Goal: Task Accomplishment & Management: Manage account settings

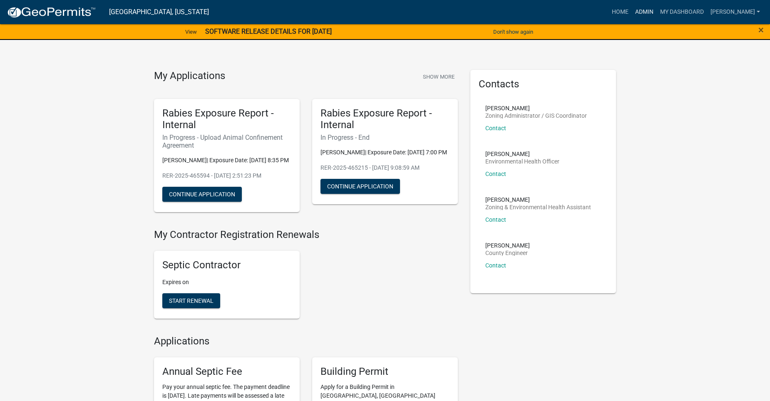
click at [654, 10] on link "Admin" at bounding box center [644, 12] width 25 height 16
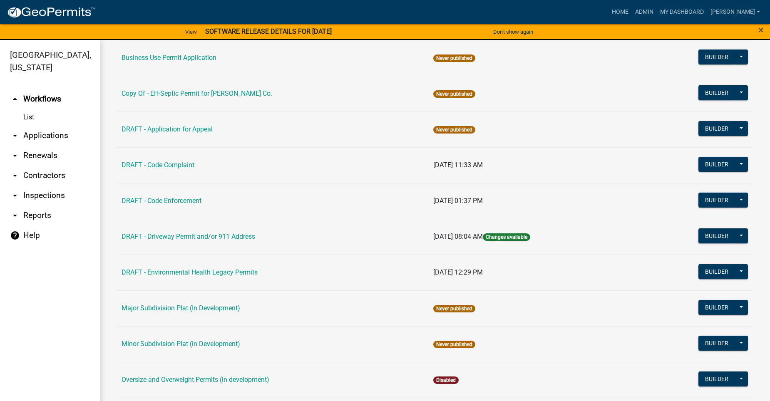
scroll to position [452, 0]
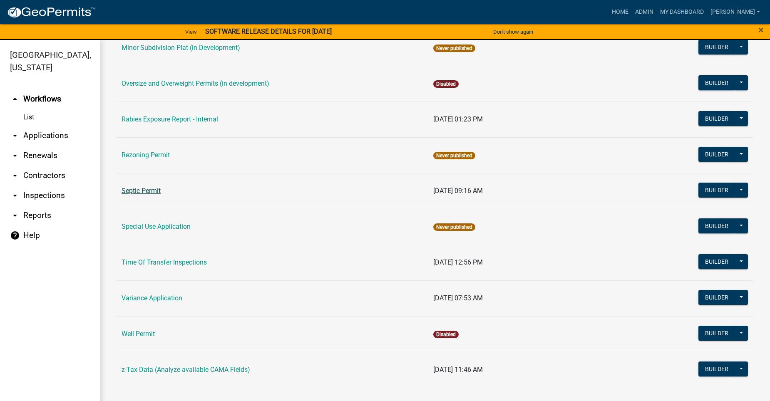
click at [144, 192] on link "Septic Permit" at bounding box center [141, 191] width 39 height 8
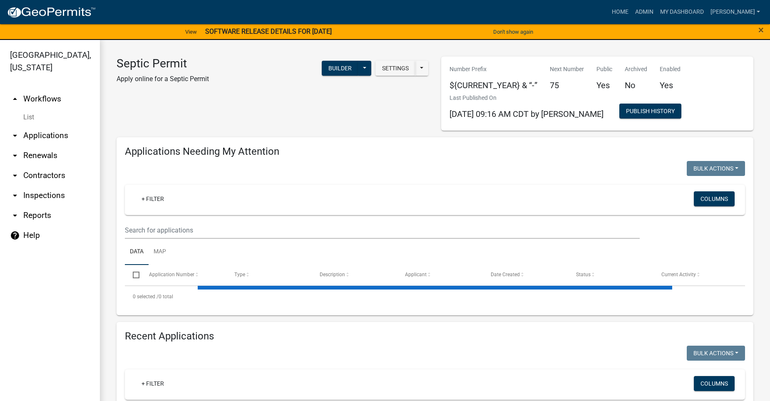
select select "2: 50"
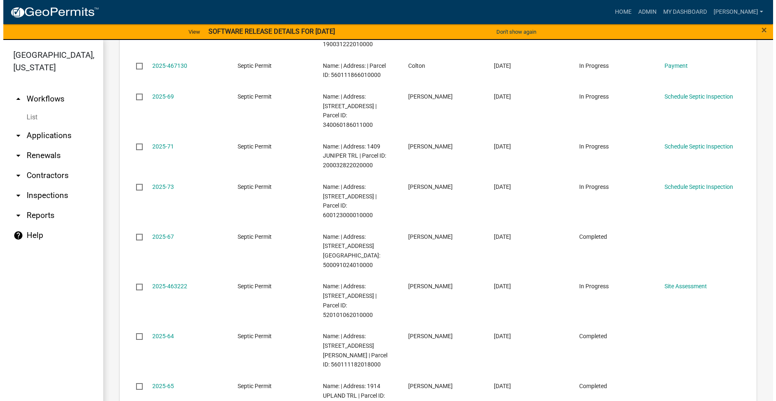
scroll to position [1124, 0]
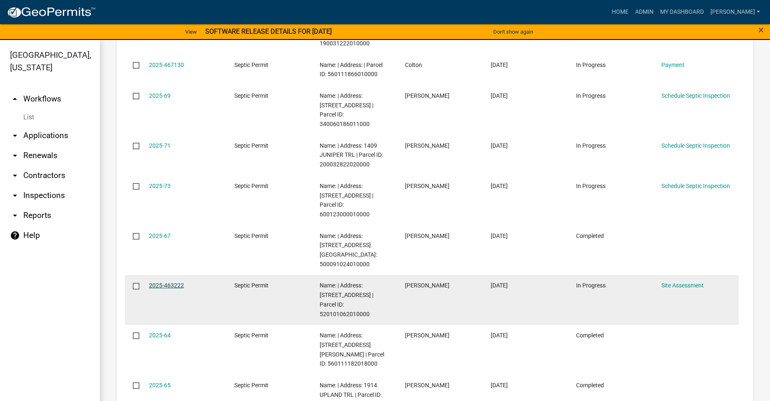
click at [179, 282] on link "2025-463222" at bounding box center [166, 285] width 35 height 7
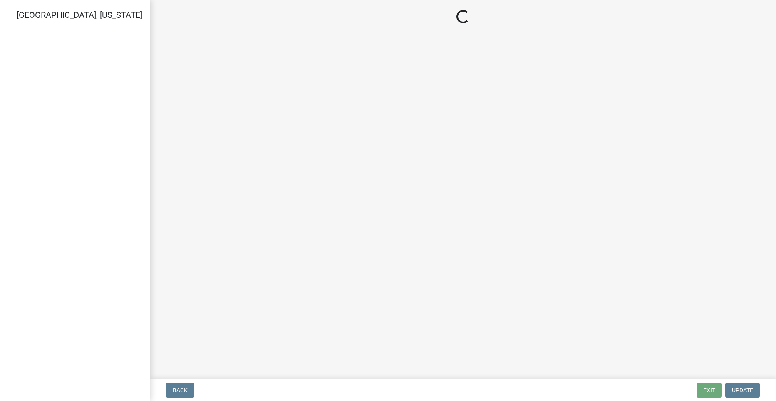
select select "dbe3a1b9-a4b3-48fa-b9c0-fee70399abae"
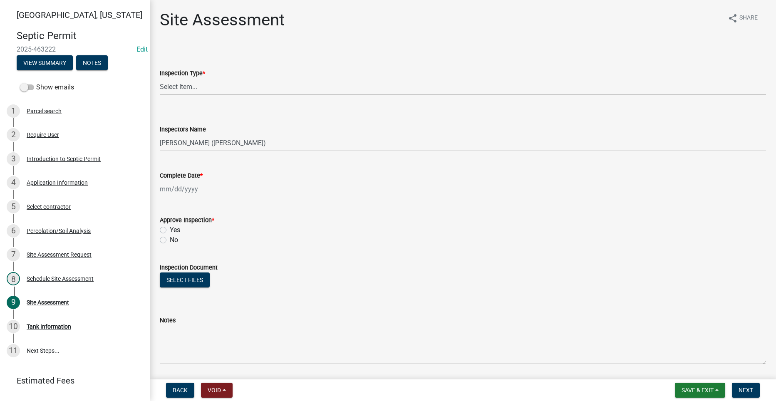
click at [213, 86] on select "Select Item... Site Assessment" at bounding box center [463, 86] width 607 height 17
click at [160, 78] on select "Select Item... Site Assessment" at bounding box center [463, 86] width 607 height 17
select select "cee7aade-c60a-47dc-8b48-e4cdff881902"
select select "9"
select select "2025"
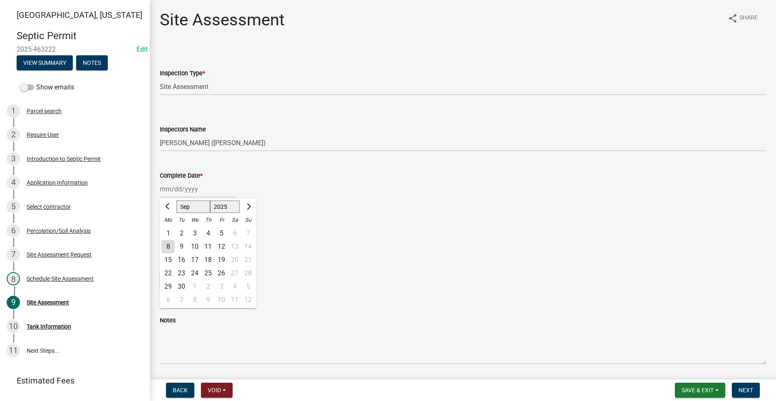
click at [180, 190] on div "[PERSON_NAME] Feb Mar Apr [PERSON_NAME][DATE] Oct Nov [DATE] 1526 1527 1528 152…" at bounding box center [198, 189] width 76 height 17
click at [168, 247] on div "8" at bounding box center [168, 246] width 13 height 13
type input "[DATE]"
click at [170, 229] on label "Yes" at bounding box center [175, 230] width 10 height 10
click at [170, 229] on input "Yes" at bounding box center [172, 227] width 5 height 5
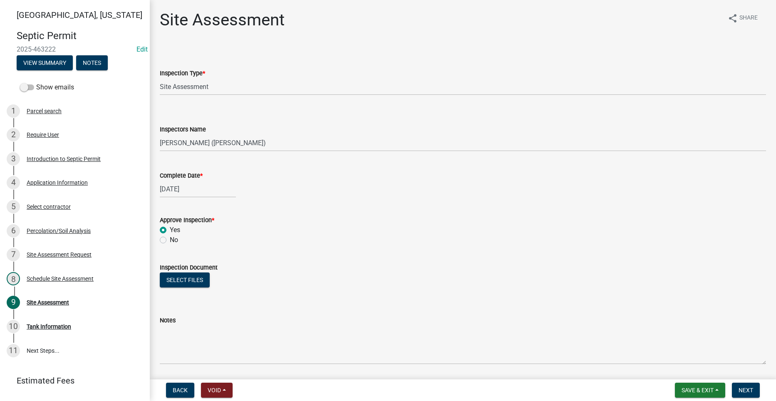
radio input "true"
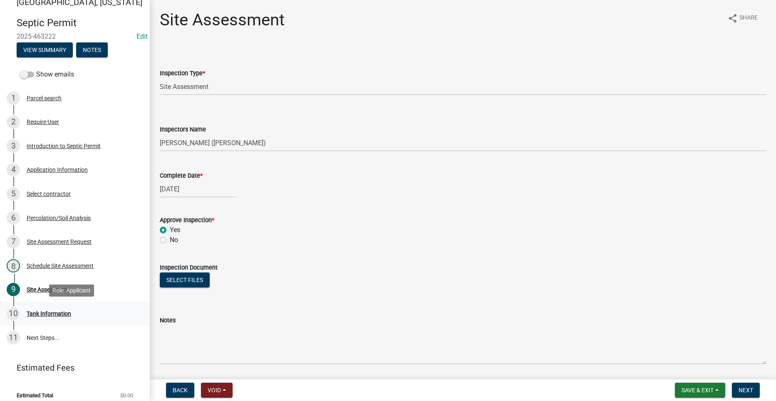
scroll to position [20, 0]
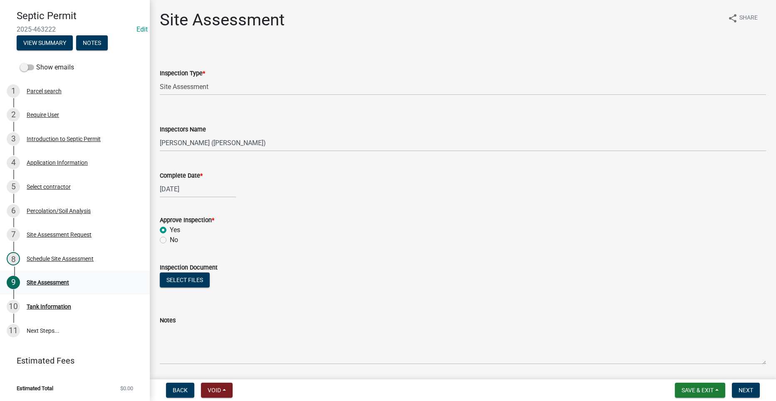
click at [51, 282] on div "Site Assessment" at bounding box center [48, 283] width 42 height 6
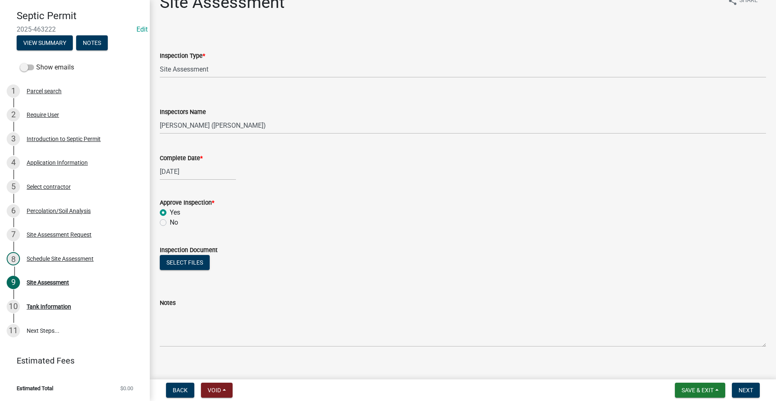
scroll to position [27, 0]
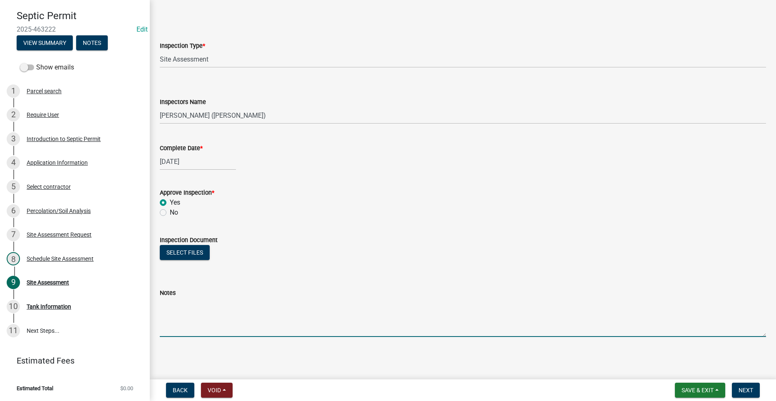
click at [199, 326] on textarea "Notes" at bounding box center [463, 317] width 607 height 39
type textarea "There is well close to the southwest corner of the house."
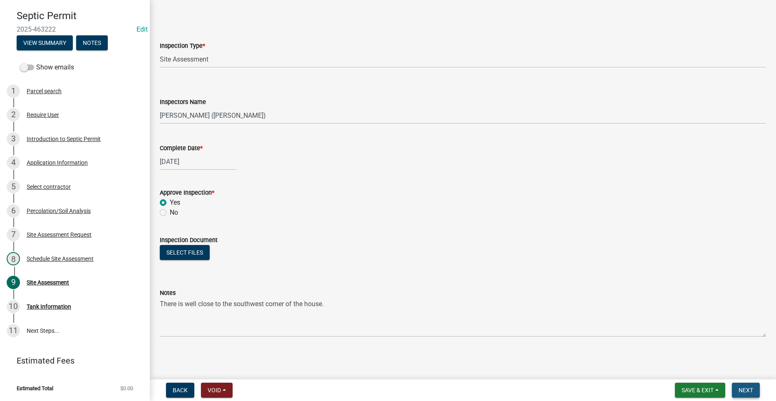
click at [745, 388] on span "Next" at bounding box center [746, 390] width 15 height 7
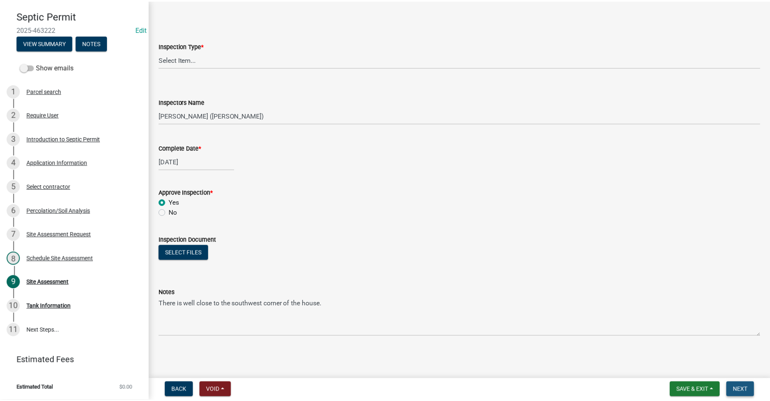
scroll to position [0, 0]
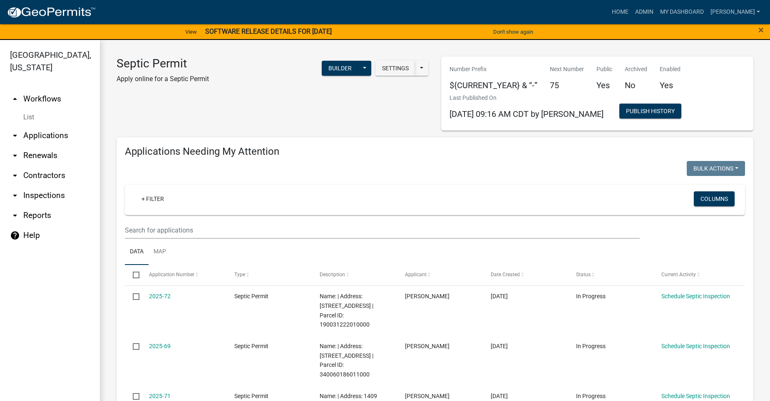
select select "2: 50"
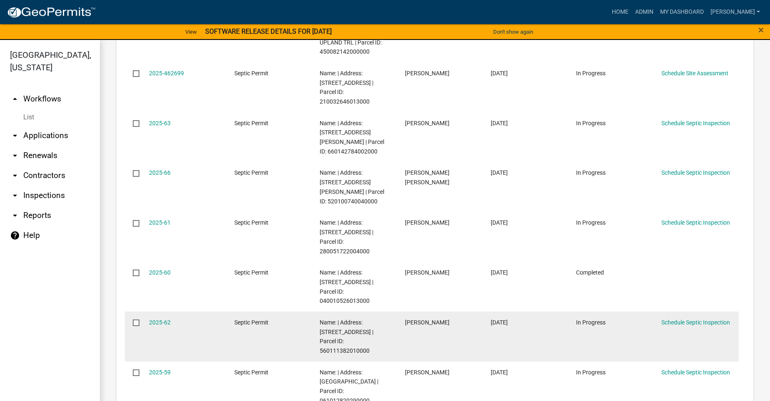
scroll to position [1499, 0]
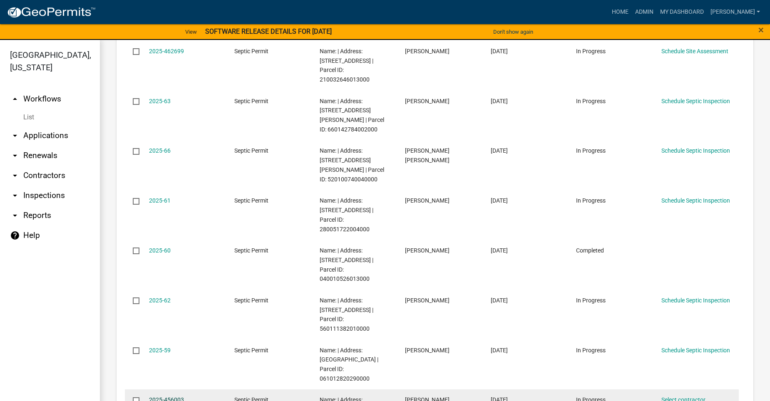
click at [170, 397] on link "2025-456003" at bounding box center [166, 400] width 35 height 7
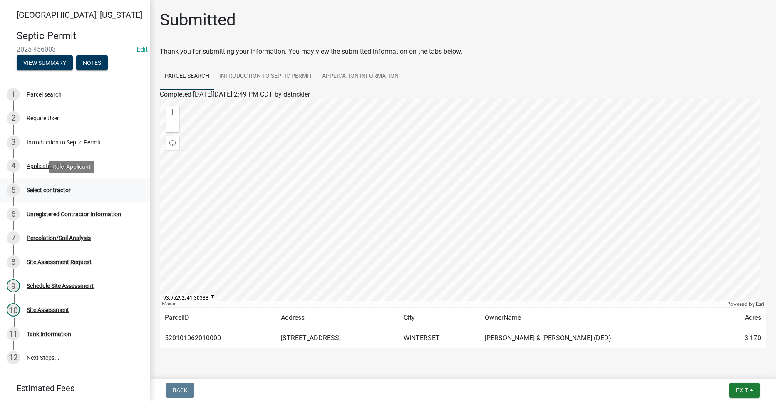
click at [43, 188] on div "Select contractor" at bounding box center [49, 190] width 44 height 6
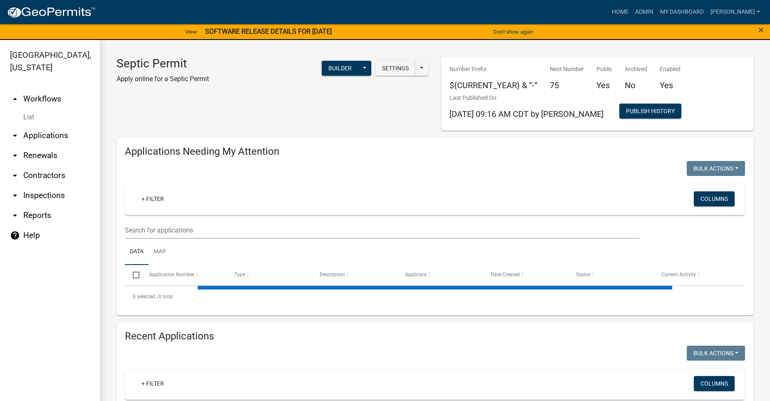
select select "2: 50"
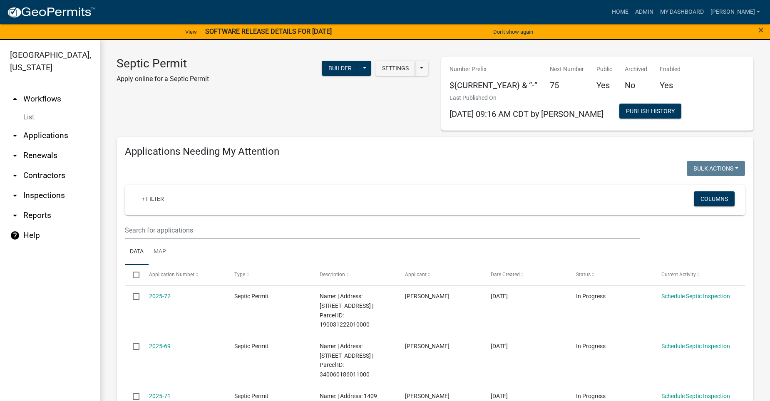
click at [36, 126] on link "arrow_drop_down Applications" at bounding box center [50, 136] width 100 height 20
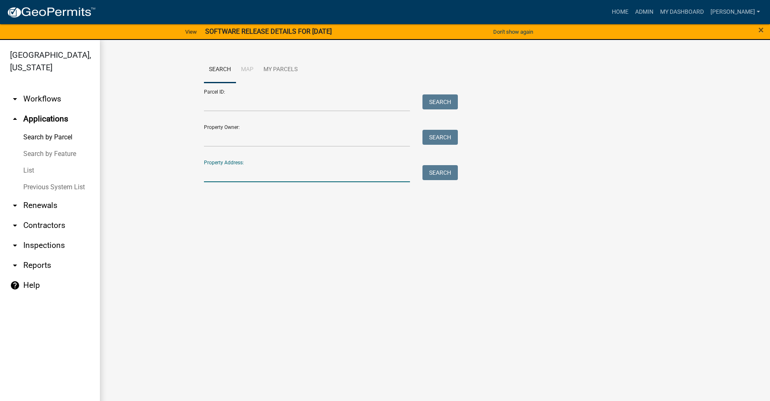
click at [250, 179] on input "Property Address:" at bounding box center [307, 173] width 206 height 17
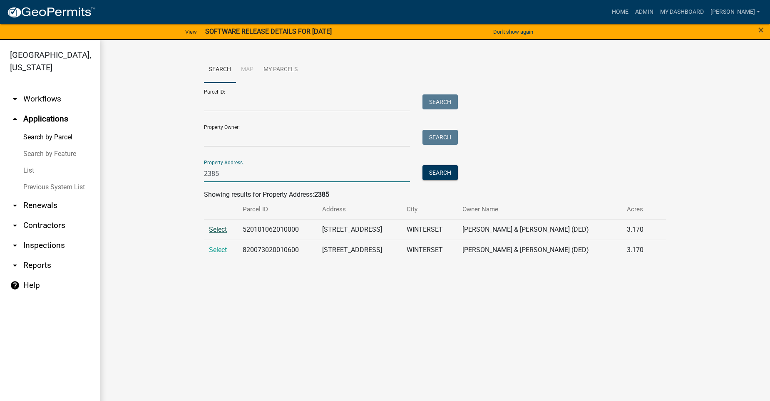
type input "2385"
click at [218, 229] on span "Select" at bounding box center [218, 230] width 18 height 8
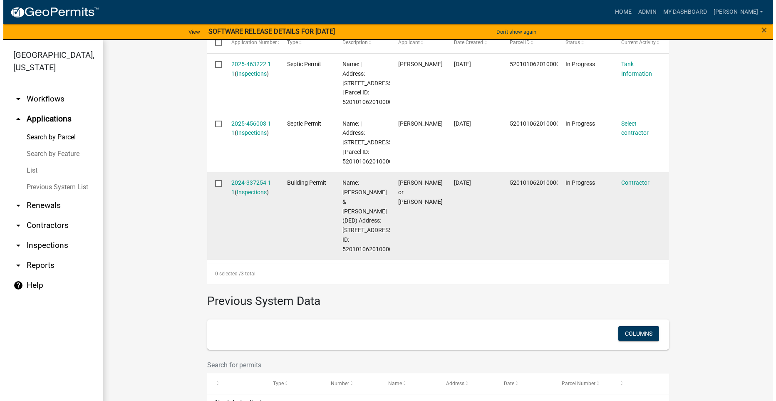
scroll to position [250, 0]
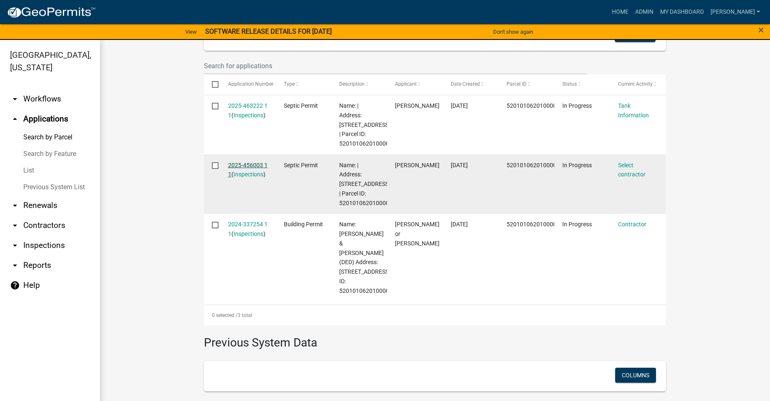
click at [246, 174] on link "2025-456003 1 1" at bounding box center [248, 170] width 40 height 16
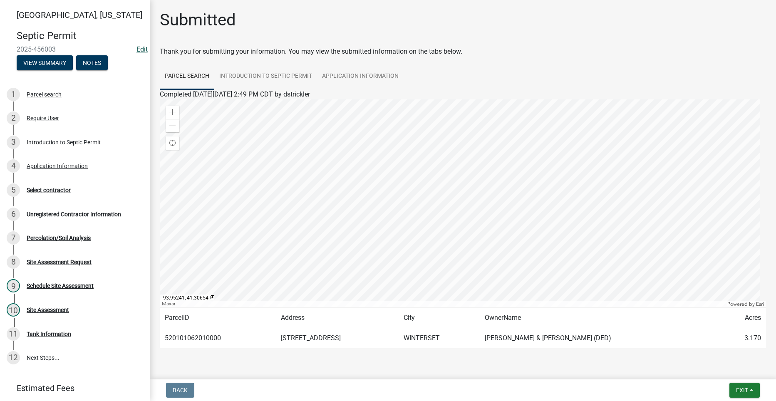
click at [137, 47] on link "Edit" at bounding box center [142, 49] width 11 height 8
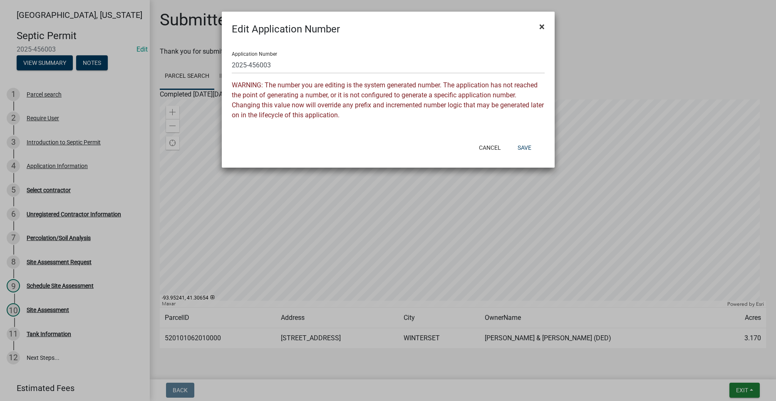
click at [540, 26] on span "×" at bounding box center [542, 27] width 5 height 12
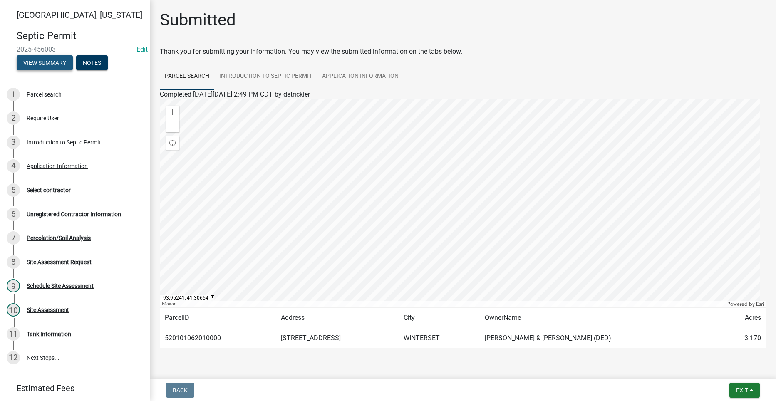
click at [39, 61] on button "View Summary" at bounding box center [45, 62] width 56 height 15
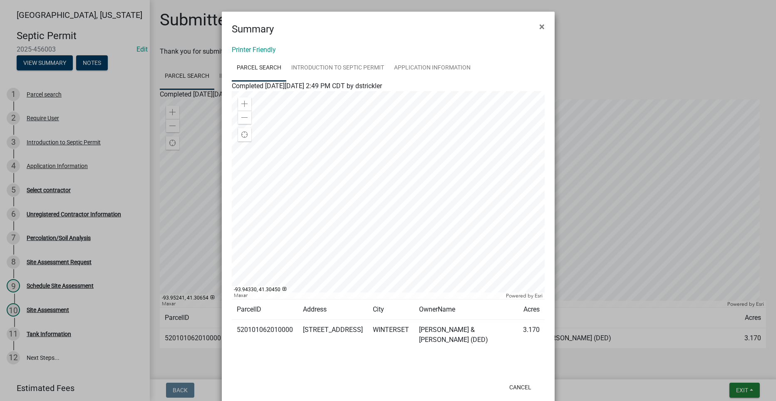
click at [626, 380] on ngb-modal-window "Summary × Printer Friendly Parcel search Introduction to Septic Permit Applicat…" at bounding box center [388, 200] width 776 height 401
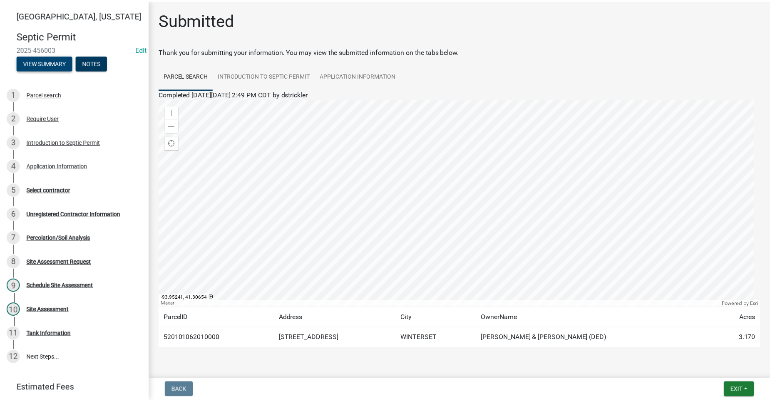
scroll to position [21, 0]
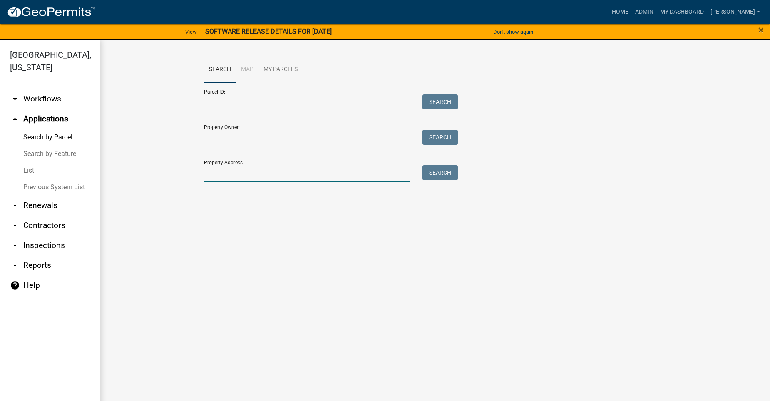
click at [243, 175] on input "Property Address:" at bounding box center [307, 173] width 206 height 17
type input "2385"
click at [435, 170] on button "Search" at bounding box center [440, 172] width 35 height 15
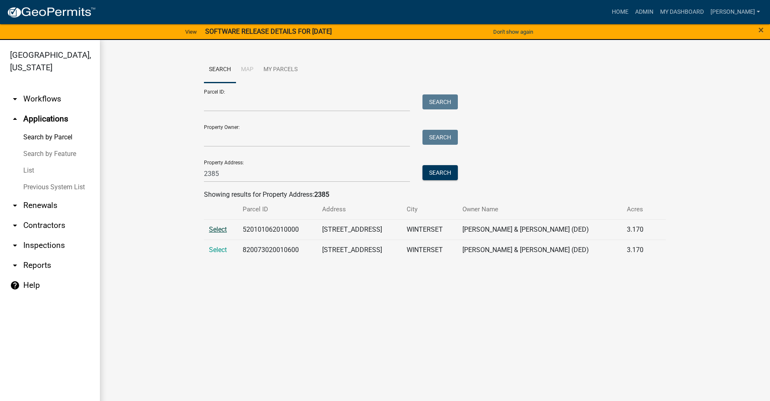
click at [209, 229] on span "Select" at bounding box center [218, 230] width 18 height 8
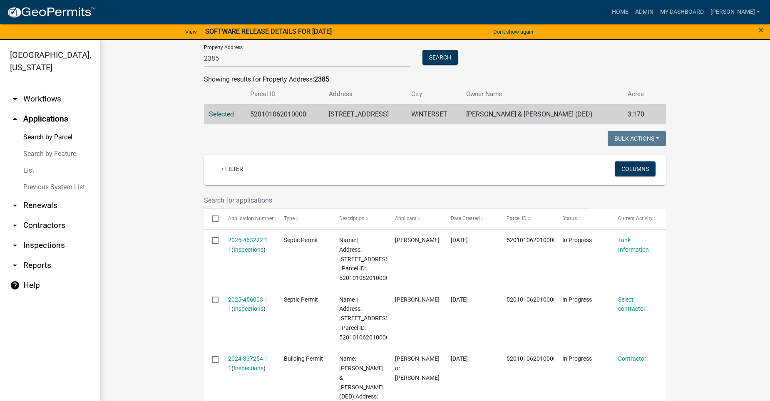
scroll to position [167, 0]
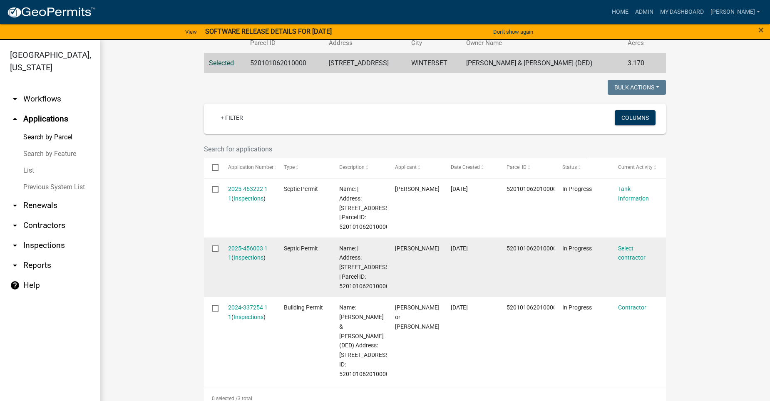
click at [212, 251] on input "checkbox" at bounding box center [214, 248] width 5 height 5
drag, startPoint x: 620, startPoint y: 265, endPoint x: 547, endPoint y: 284, distance: 75.2
click at [547, 284] on datatable-body-cell "520101062010000" at bounding box center [527, 268] width 56 height 60
drag, startPoint x: 456, startPoint y: 284, endPoint x: 429, endPoint y: 291, distance: 27.9
click at [429, 291] on datatable-body-cell "[PERSON_NAME]" at bounding box center [415, 268] width 56 height 60
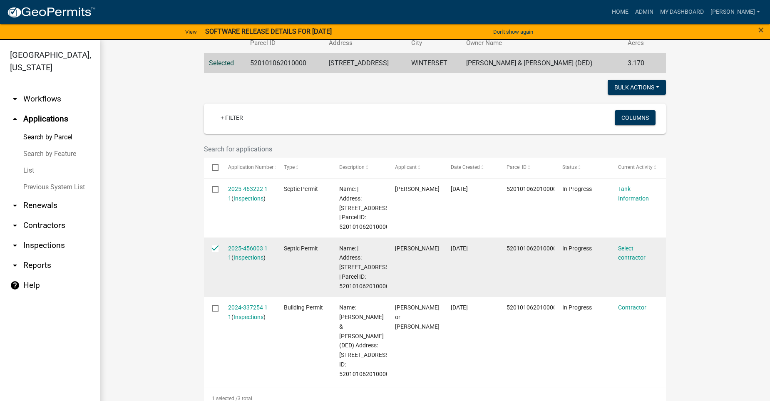
click at [213, 251] on input "checkbox" at bounding box center [214, 248] width 5 height 5
checkbox input "false"
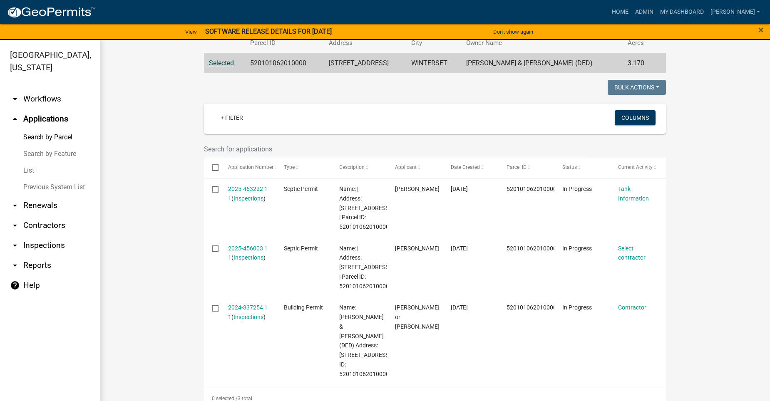
click at [35, 90] on link "arrow_drop_down Workflows" at bounding box center [50, 99] width 100 height 20
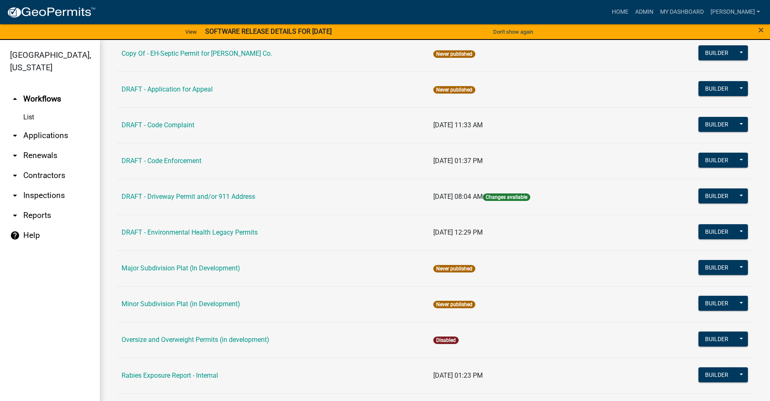
scroll to position [452, 0]
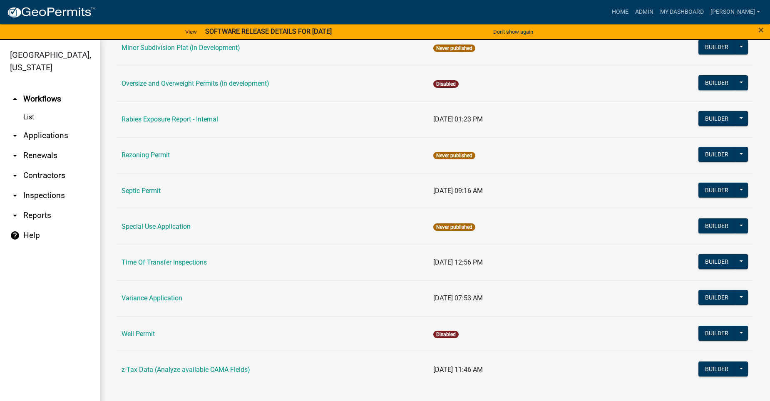
click at [139, 179] on td "Septic Permit" at bounding box center [273, 191] width 312 height 36
click at [132, 188] on link "Septic Permit" at bounding box center [141, 191] width 39 height 8
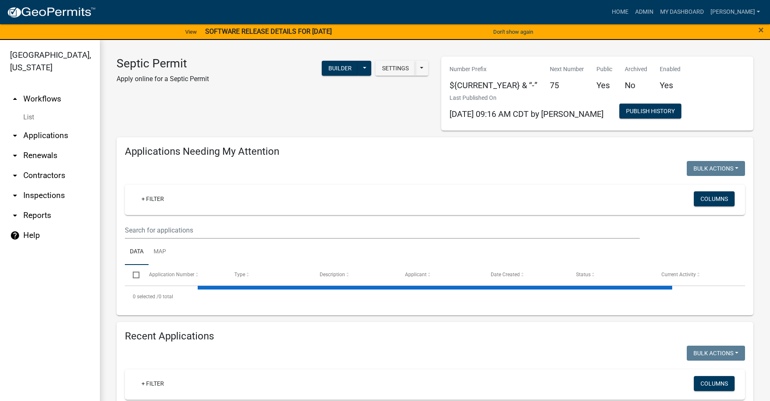
select select "2: 50"
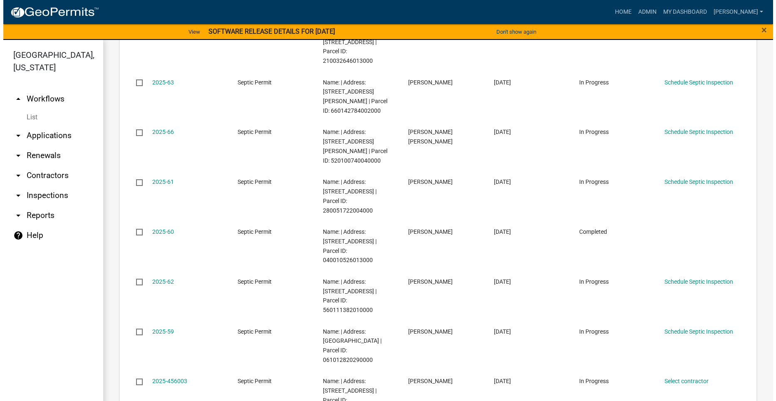
scroll to position [1499, 0]
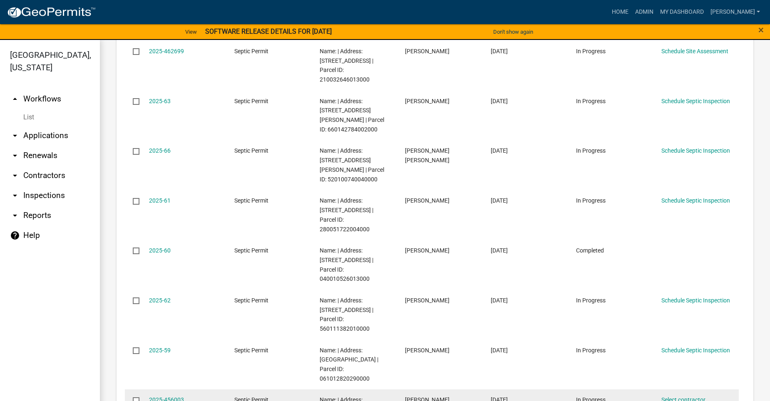
click at [135, 398] on input "checkbox" at bounding box center [135, 400] width 5 height 5
checkbox input "false"
drag, startPoint x: 162, startPoint y: 256, endPoint x: 152, endPoint y: 258, distance: 10.2
click at [152, 397] on link "2025-456003" at bounding box center [166, 400] width 35 height 7
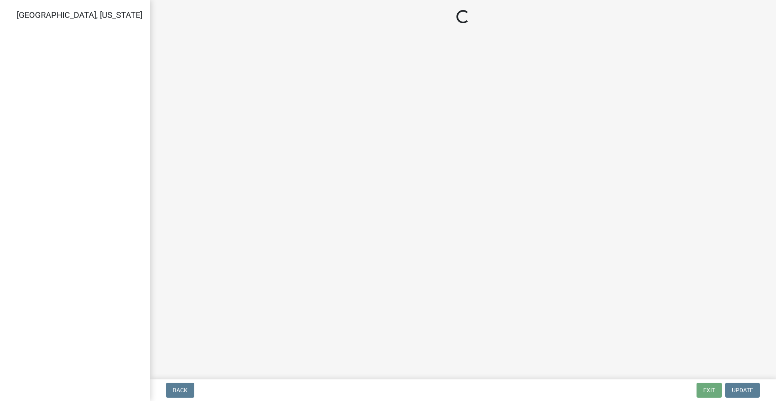
click at [156, 255] on main "Loading..." at bounding box center [463, 188] width 627 height 376
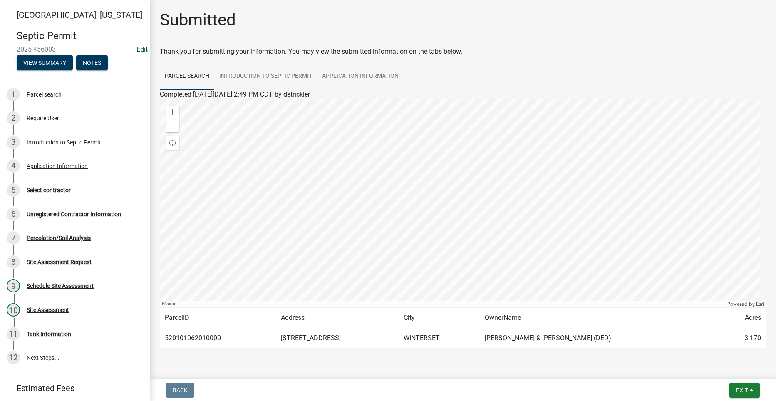
click at [137, 50] on link "Edit" at bounding box center [142, 49] width 11 height 8
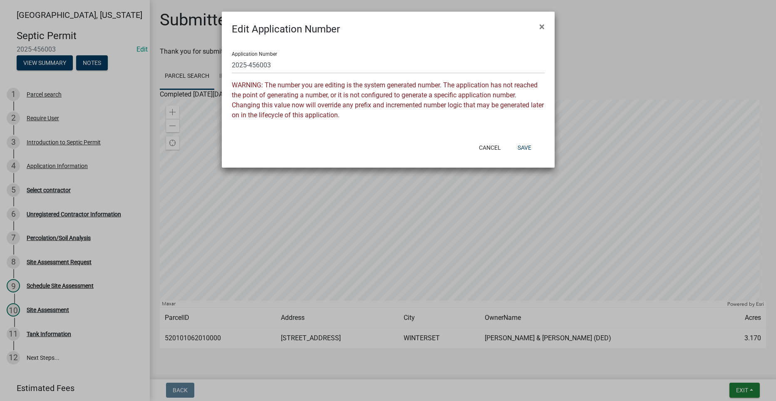
click at [126, 100] on ngb-modal-window "Edit Application Number × Application Number 2025-456003 WARNING: The number yo…" at bounding box center [388, 200] width 776 height 401
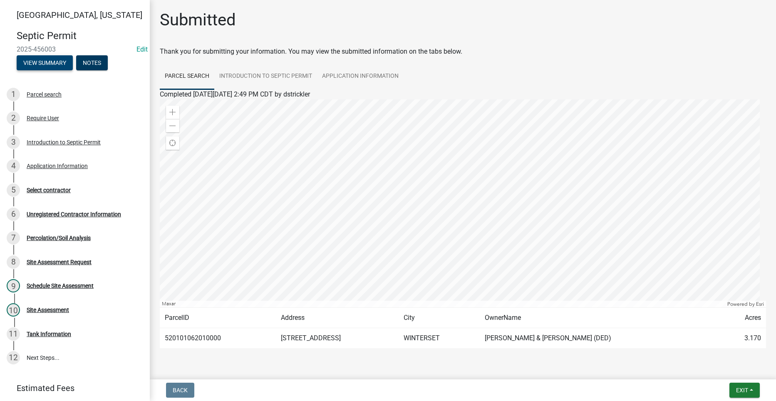
click at [58, 62] on button "View Summary" at bounding box center [45, 62] width 56 height 15
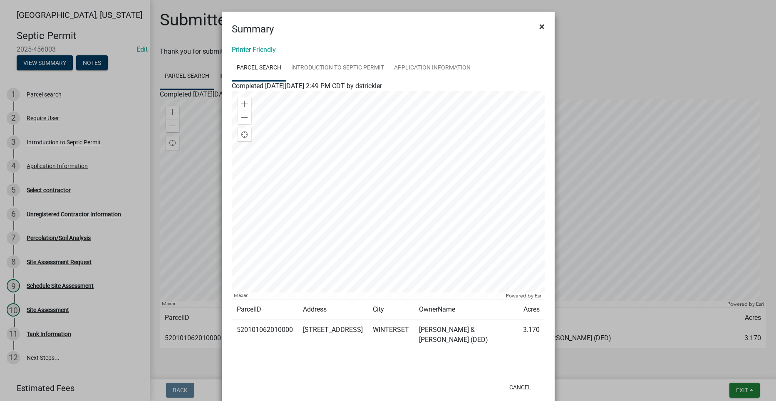
click at [540, 29] on span "×" at bounding box center [542, 27] width 5 height 12
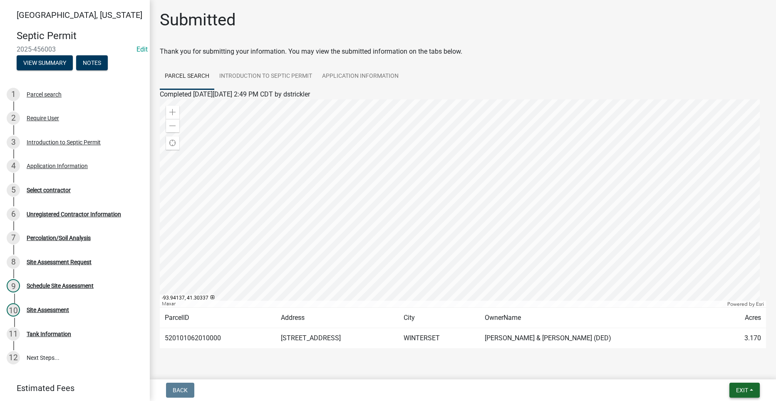
click at [752, 388] on button "Exit" at bounding box center [745, 390] width 30 height 15
drag, startPoint x: 612, startPoint y: 380, endPoint x: 542, endPoint y: 372, distance: 70.3
click at [611, 380] on nav "Back Exit Save Save & Exit" at bounding box center [463, 391] width 627 height 22
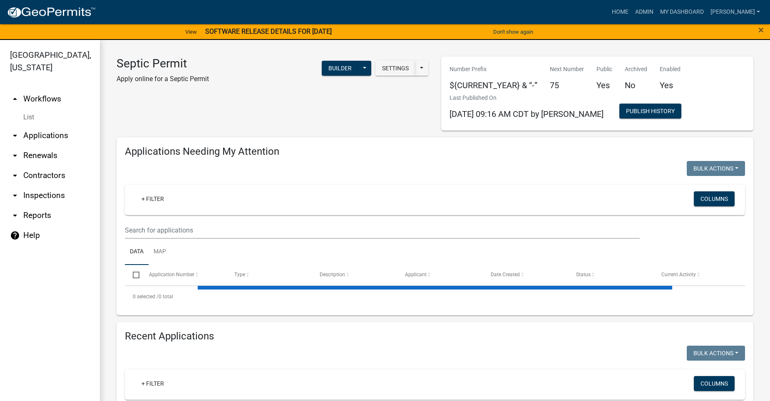
select select "2: 50"
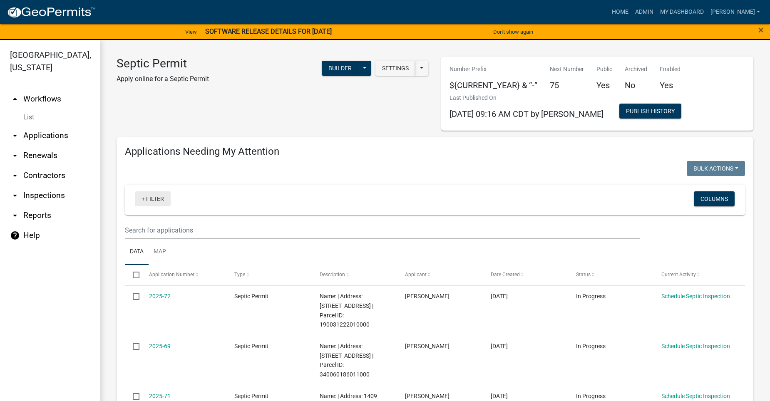
click at [146, 193] on link "+ Filter" at bounding box center [153, 199] width 36 height 15
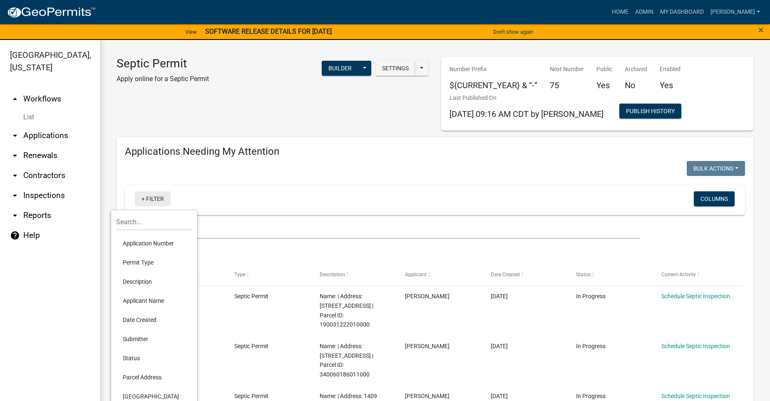
click at [146, 193] on link "+ Filter" at bounding box center [153, 199] width 36 height 15
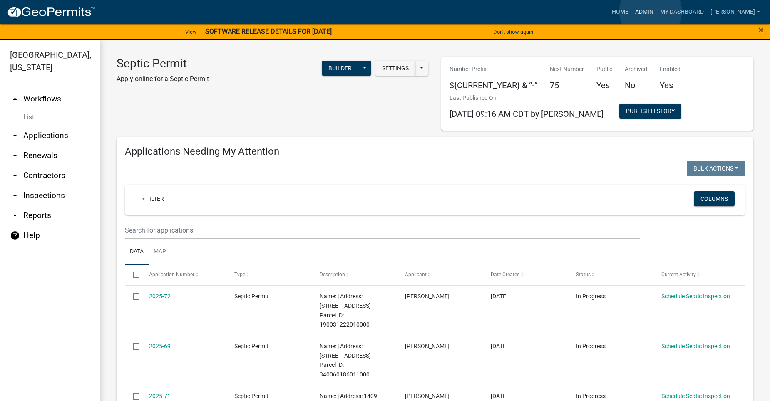
click at [651, 11] on link "Admin" at bounding box center [644, 12] width 25 height 16
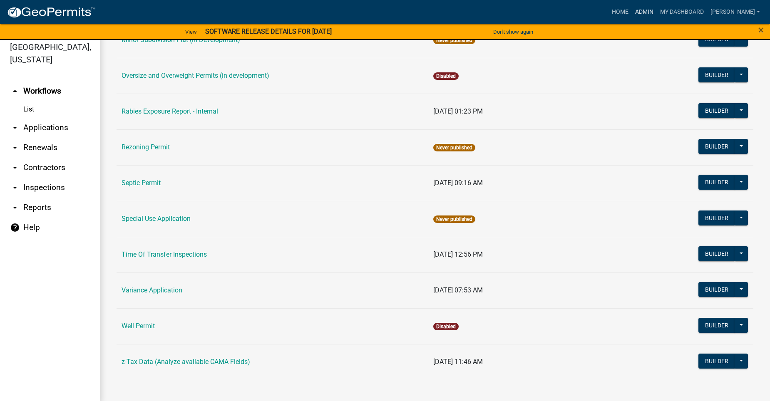
scroll to position [10, 0]
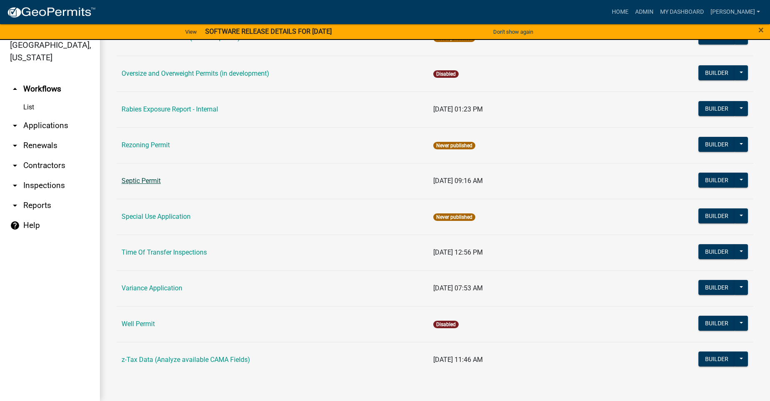
click at [149, 182] on link "Septic Permit" at bounding box center [141, 181] width 39 height 8
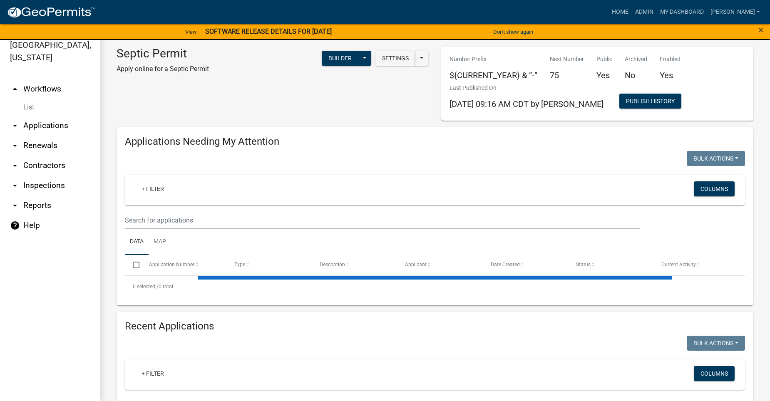
select select "2: 50"
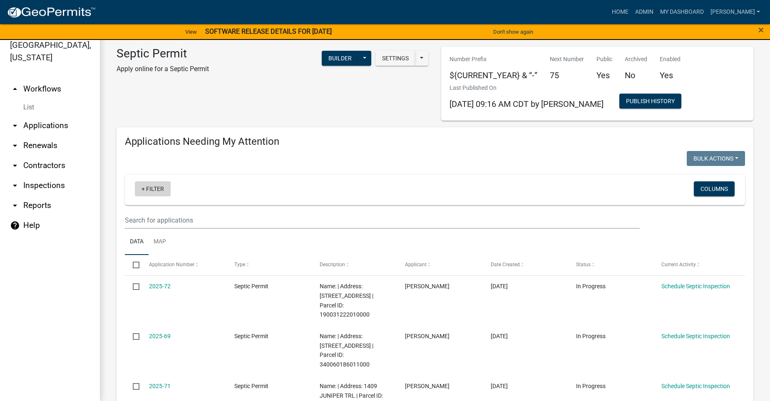
click at [142, 191] on link "+ Filter" at bounding box center [153, 189] width 36 height 15
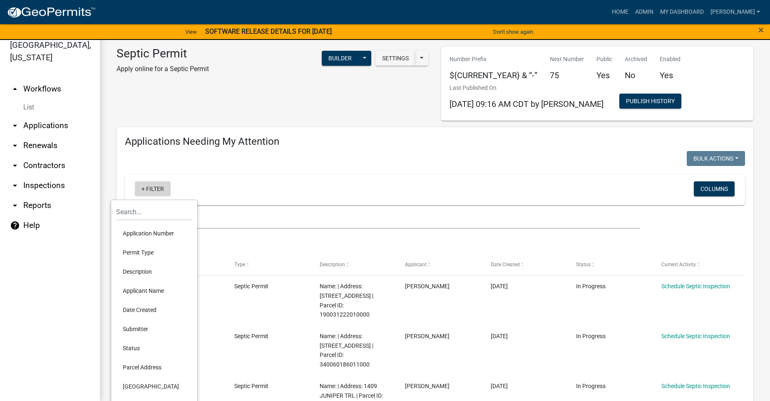
click at [146, 187] on link "+ Filter" at bounding box center [153, 189] width 36 height 15
